Goal: Task Accomplishment & Management: Complete application form

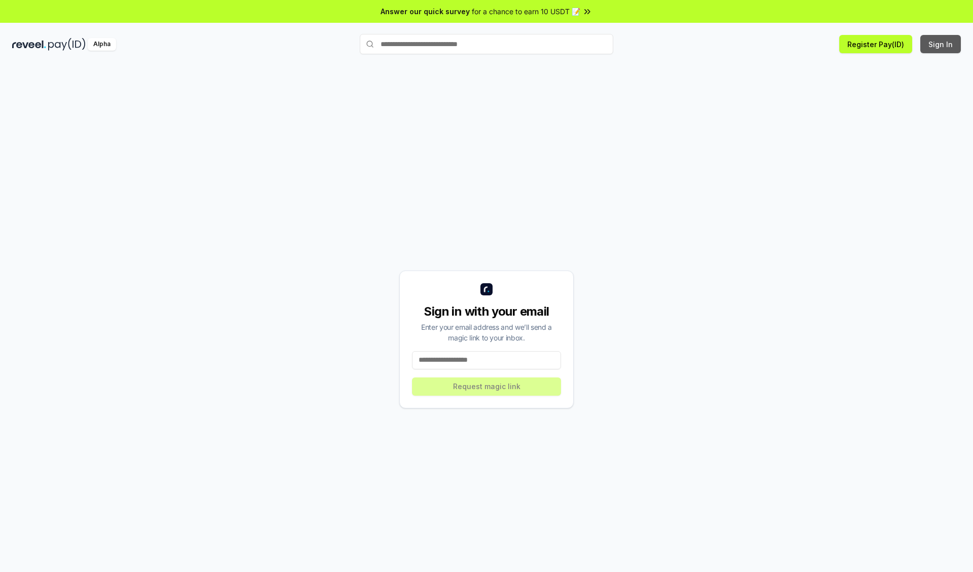
click at [941, 44] on button "Sign In" at bounding box center [940, 44] width 41 height 18
type input "**********"
click at [487, 386] on button "Request magic link" at bounding box center [486, 387] width 149 height 18
